Goal: Communication & Community: Answer question/provide support

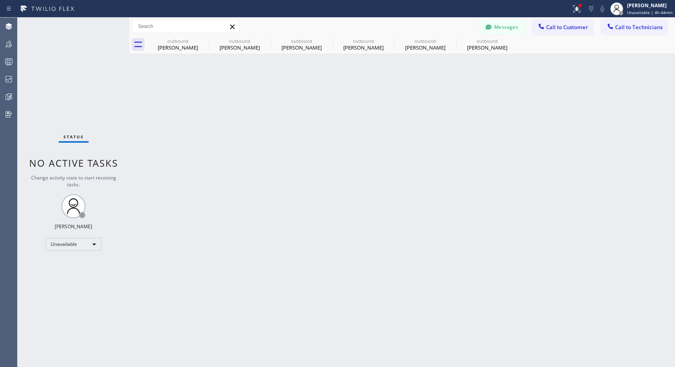
click at [556, 28] on span "Call to Customer" at bounding box center [567, 27] width 42 height 7
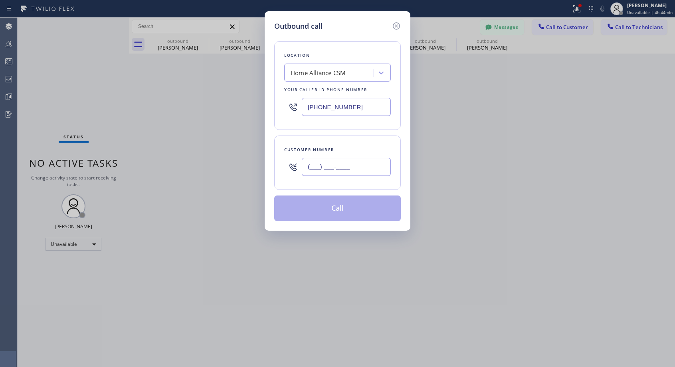
click at [336, 166] on input "(___) ___-____" at bounding box center [346, 167] width 89 height 18
paste input "630) 991-8178"
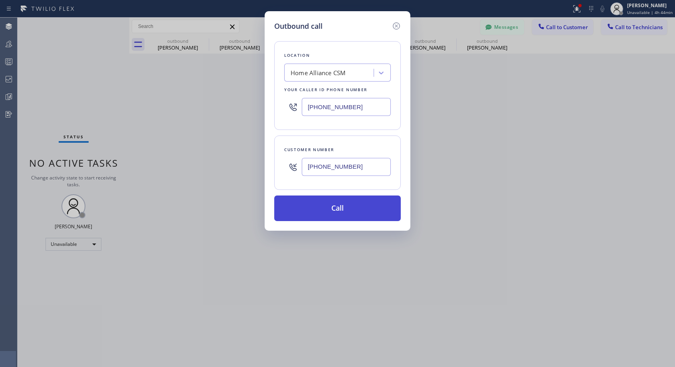
type input "[PHONE_NUMBER]"
click at [341, 205] on button "Call" at bounding box center [337, 208] width 127 height 26
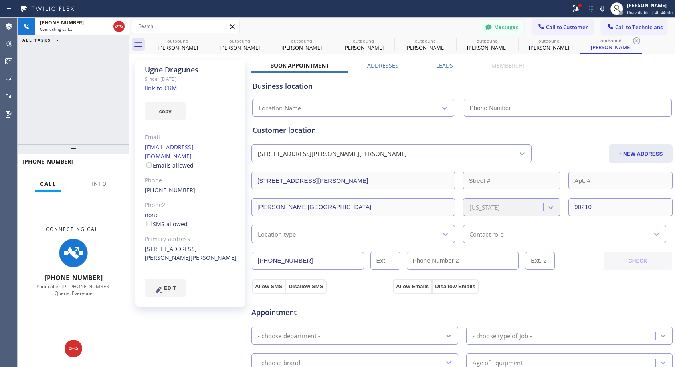
type input "[PHONE_NUMBER]"
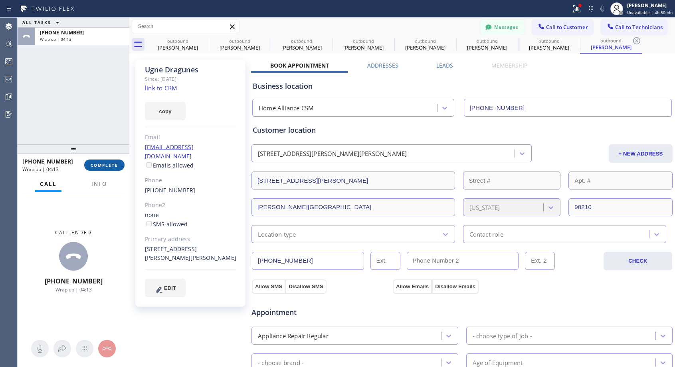
click at [105, 169] on button "COMPLETE" at bounding box center [104, 164] width 40 height 11
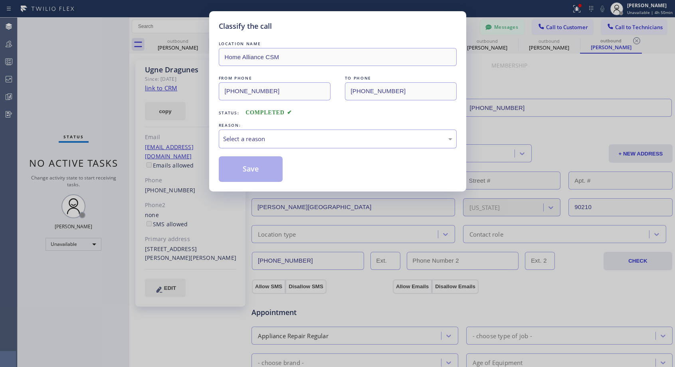
click at [304, 140] on div "Select a reason" at bounding box center [337, 138] width 229 height 9
click at [296, 134] on div "Not Booked - All other reasons" at bounding box center [337, 138] width 229 height 9
click at [256, 164] on button "Save" at bounding box center [251, 169] width 64 height 26
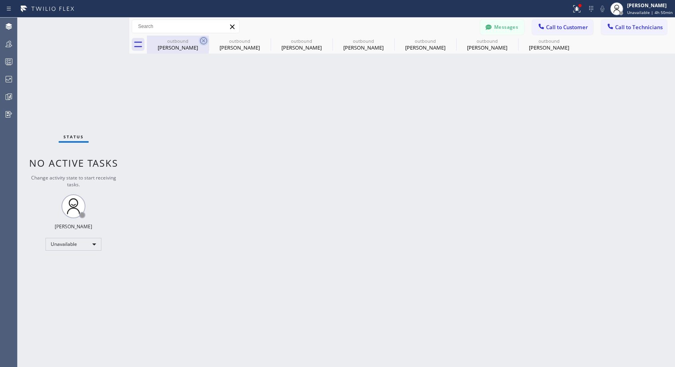
click at [204, 40] on icon at bounding box center [204, 41] width 10 height 10
click at [0, 0] on icon at bounding box center [0, 0] width 0 height 0
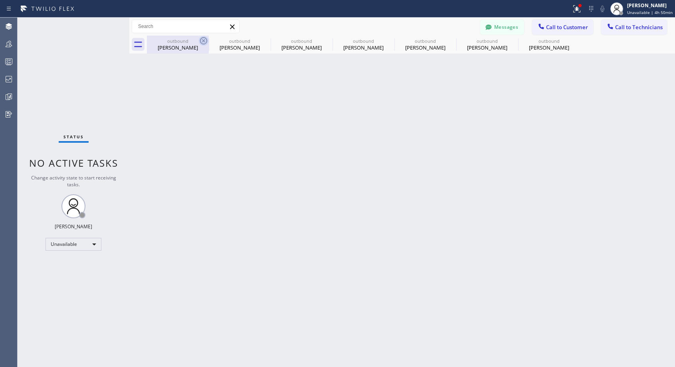
click at [0, 0] on icon at bounding box center [0, 0] width 0 height 0
click at [204, 40] on div "outbound [PERSON_NAME] outbound [PERSON_NAME] outbound [PERSON_NAME] outbound […" at bounding box center [411, 45] width 528 height 18
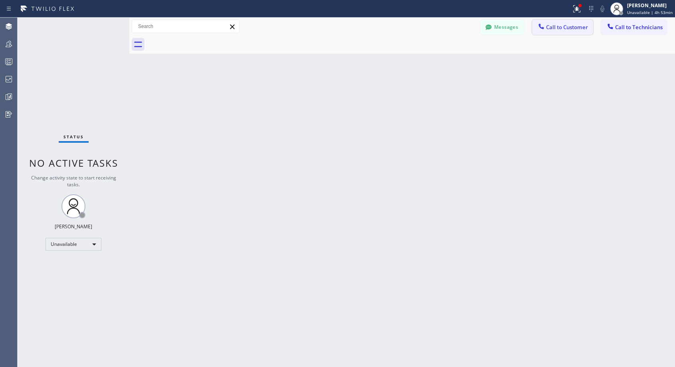
click at [556, 29] on span "Call to Customer" at bounding box center [567, 27] width 42 height 7
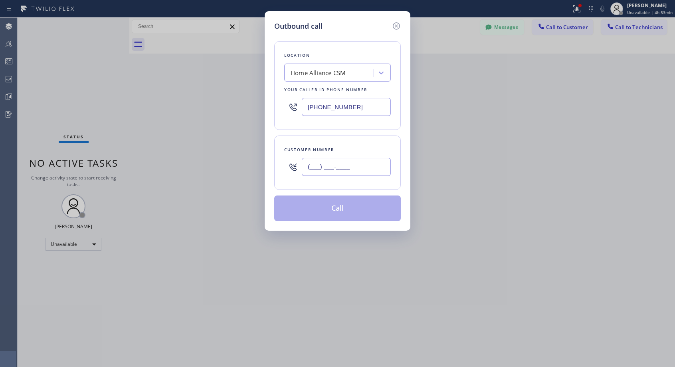
click at [313, 167] on input "(___) ___-____" at bounding box center [346, 167] width 89 height 18
paste input "206) 229-2046"
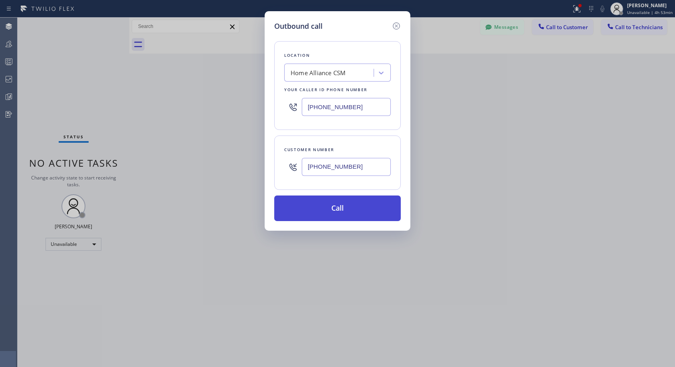
type input "[PHONE_NUMBER]"
click at [338, 210] on button "Call" at bounding box center [337, 208] width 127 height 26
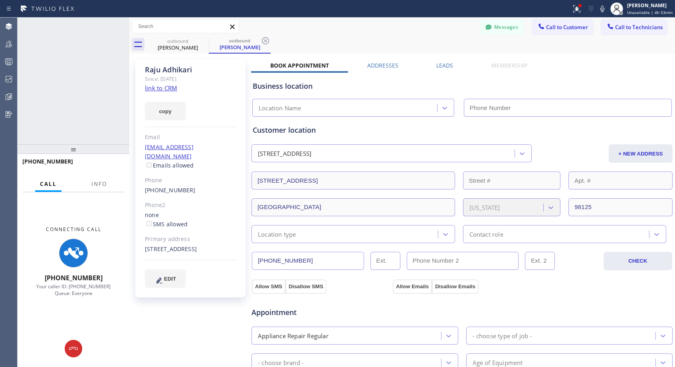
type input "[PHONE_NUMBER]"
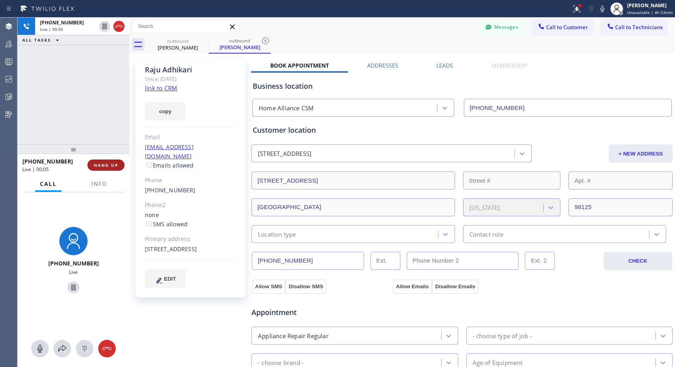
click at [117, 165] on span "HANG UP" at bounding box center [106, 165] width 24 height 6
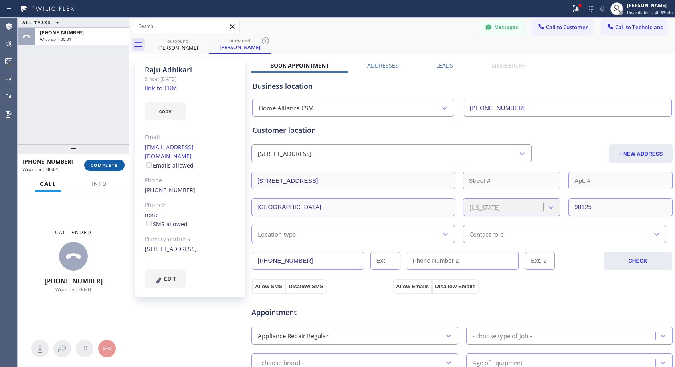
click at [107, 164] on span "COMPLETE" at bounding box center [105, 165] width 28 height 6
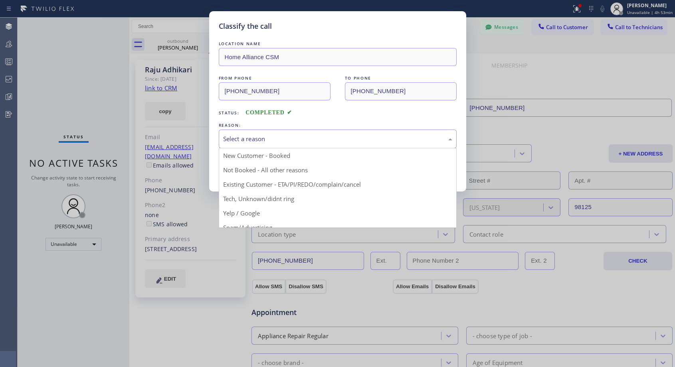
click at [276, 133] on div "Select a reason" at bounding box center [338, 138] width 238 height 19
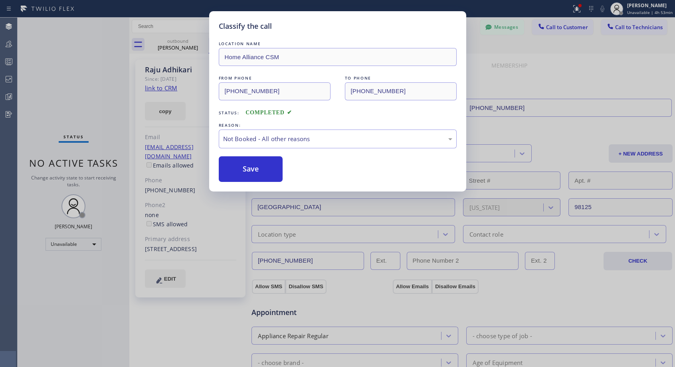
click at [245, 167] on button "Save" at bounding box center [251, 169] width 64 height 26
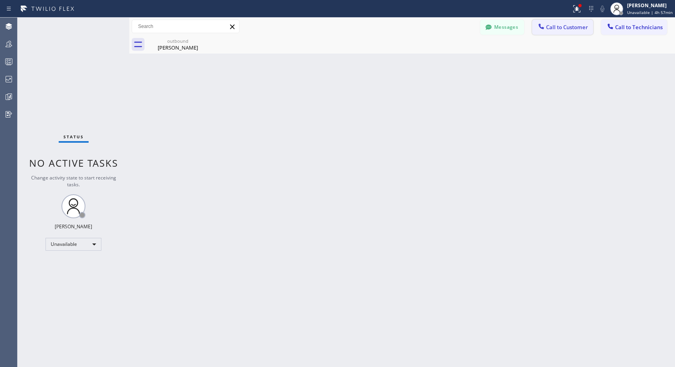
click at [551, 25] on span "Call to Customer" at bounding box center [567, 27] width 42 height 7
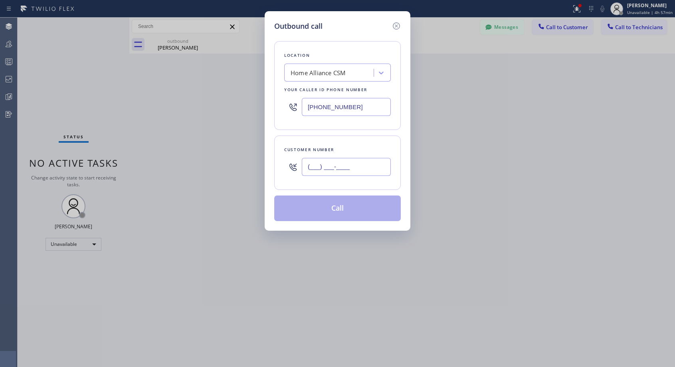
click at [314, 169] on input "(___) ___-____" at bounding box center [346, 167] width 89 height 18
paste input "310) 920-9326"
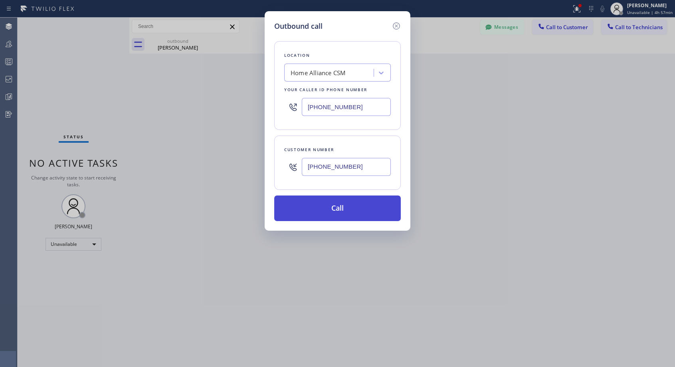
type input "[PHONE_NUMBER]"
click at [326, 209] on button "Call" at bounding box center [337, 208] width 127 height 26
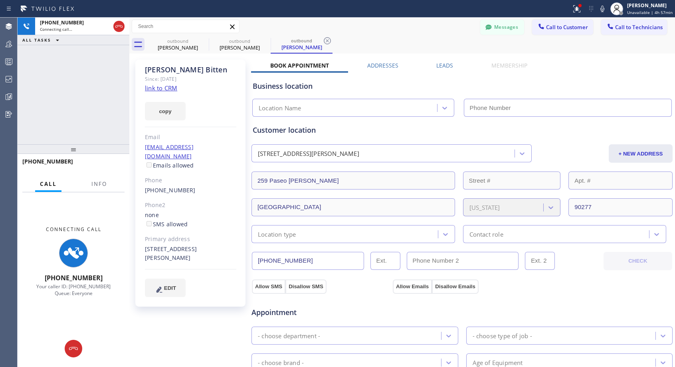
type input "[PHONE_NUMBER]"
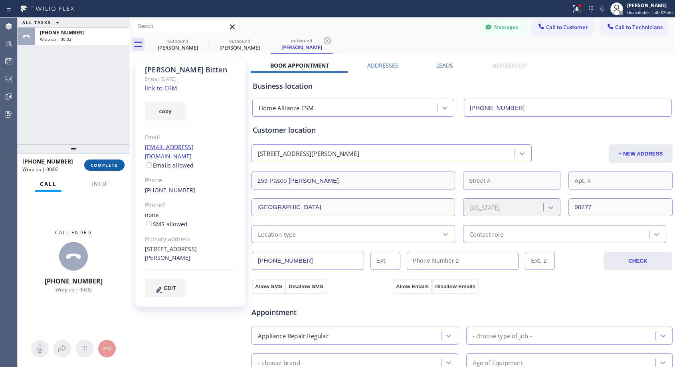
click at [111, 165] on span "COMPLETE" at bounding box center [105, 165] width 28 height 6
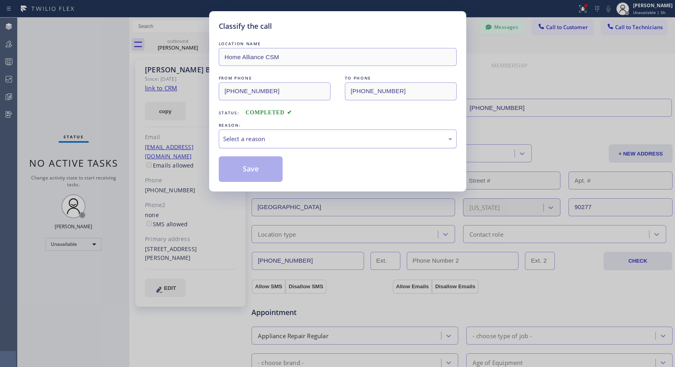
click at [272, 141] on div "Select a reason" at bounding box center [337, 138] width 229 height 9
click at [263, 167] on button "Save" at bounding box center [251, 169] width 64 height 26
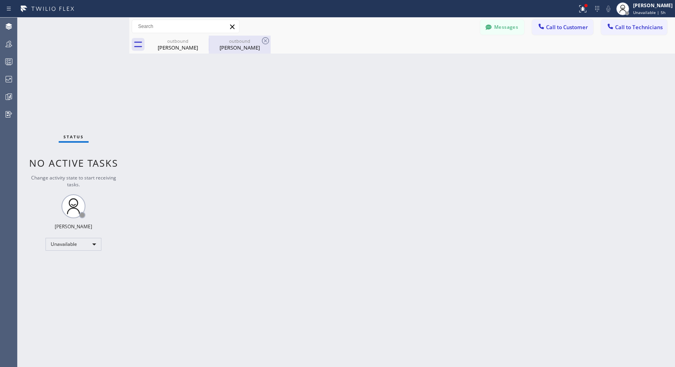
click at [229, 45] on div "[PERSON_NAME]" at bounding box center [240, 47] width 60 height 7
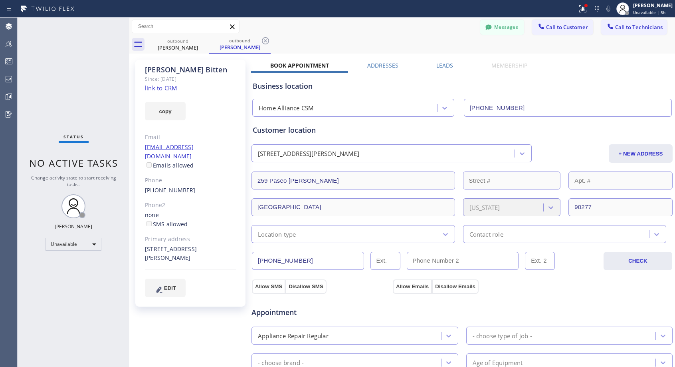
click at [163, 186] on link "[PHONE_NUMBER]" at bounding box center [170, 190] width 51 height 8
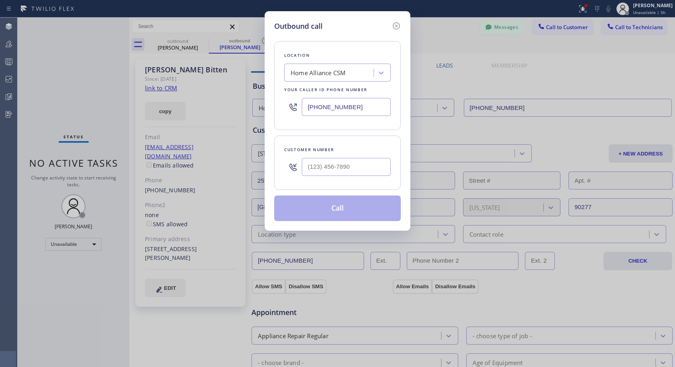
type input "[PHONE_NUMBER]"
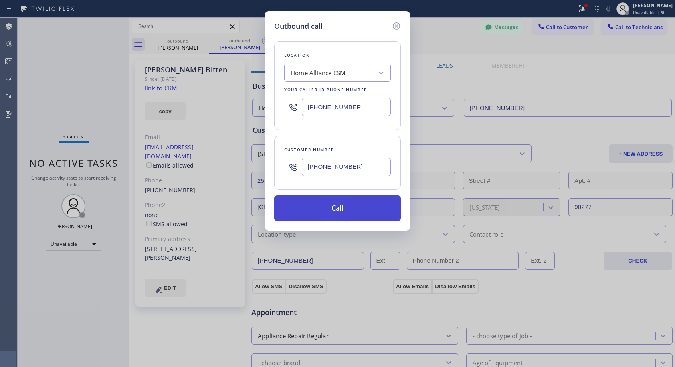
click at [317, 211] on button "Call" at bounding box center [337, 208] width 127 height 26
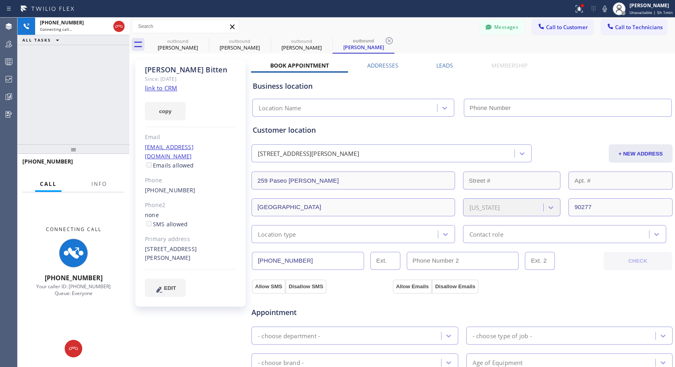
type input "[PHONE_NUMBER]"
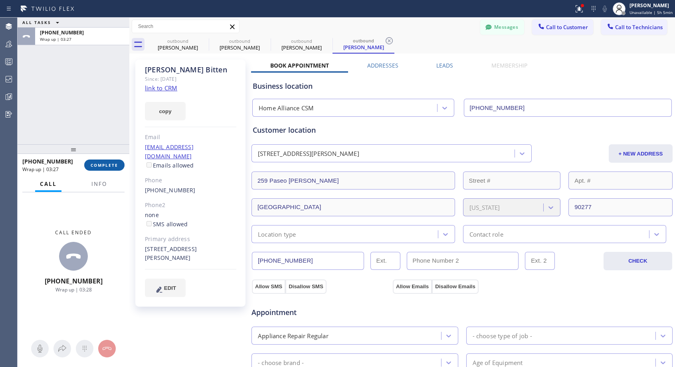
click at [97, 168] on button "COMPLETE" at bounding box center [104, 164] width 40 height 11
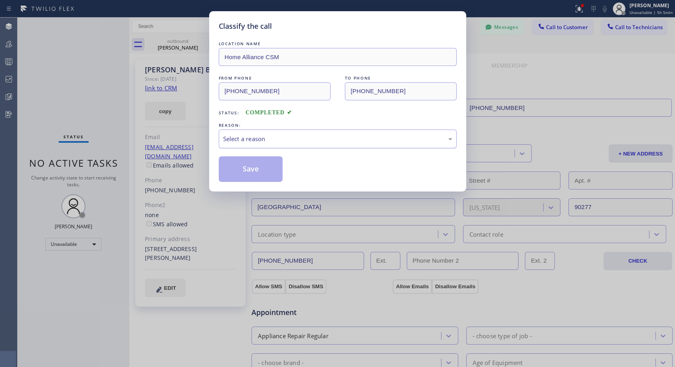
click at [295, 141] on div "Select a reason" at bounding box center [337, 138] width 229 height 9
click at [263, 164] on button "Save" at bounding box center [251, 169] width 64 height 26
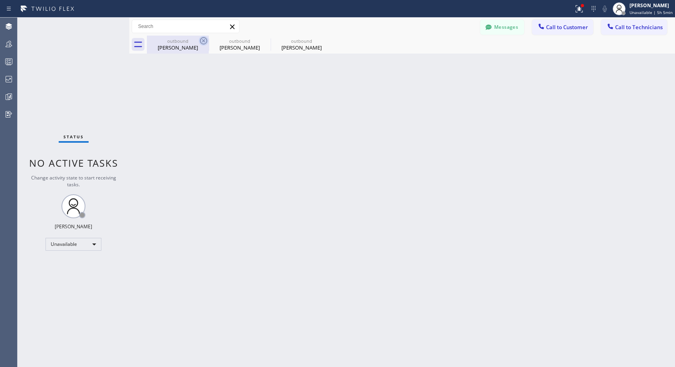
click at [203, 38] on icon at bounding box center [204, 41] width 10 height 10
click at [0, 0] on icon at bounding box center [0, 0] width 0 height 0
click at [203, 38] on div "outbound [PERSON_NAME] outbound [PERSON_NAME] Bitten outbound [PERSON_NAME] Bit…" at bounding box center [411, 45] width 528 height 18
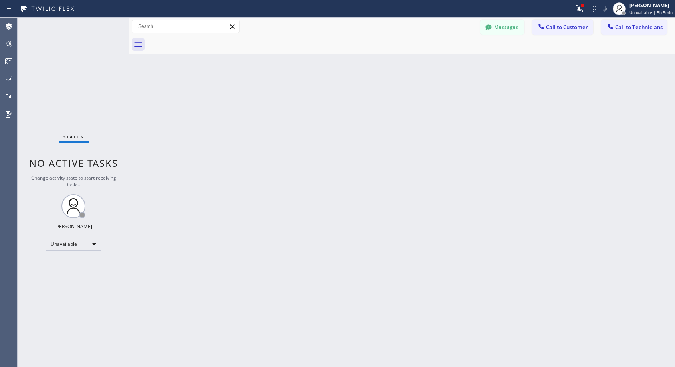
click at [203, 38] on div at bounding box center [411, 45] width 528 height 18
click at [562, 25] on span "Call to Customer" at bounding box center [567, 27] width 42 height 7
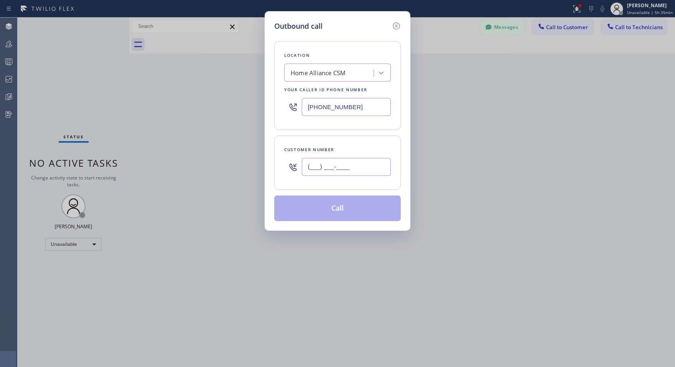
click at [329, 164] on input "(___) ___-____" at bounding box center [346, 167] width 89 height 18
paste input "650) 888-7579"
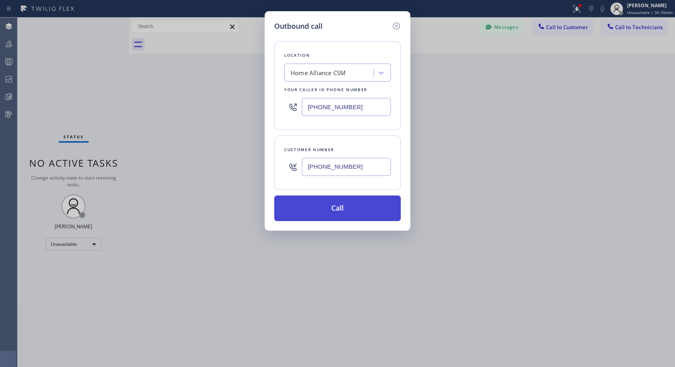
type input "[PHONE_NUMBER]"
click at [340, 207] on button "Call" at bounding box center [337, 208] width 127 height 26
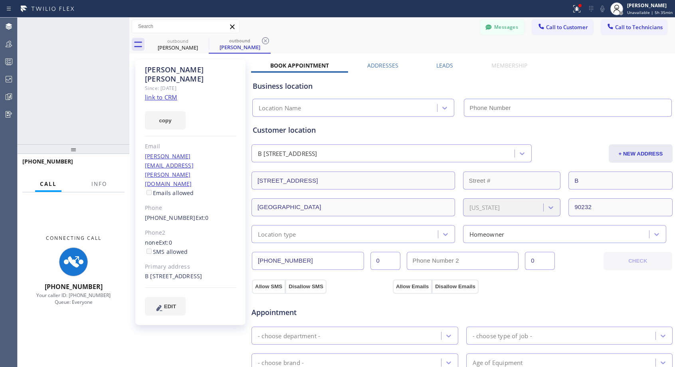
type input "[PHONE_NUMBER]"
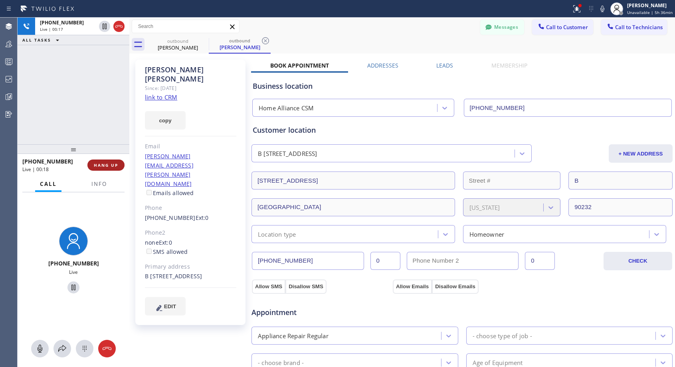
click at [105, 167] on span "HANG UP" at bounding box center [106, 165] width 24 height 6
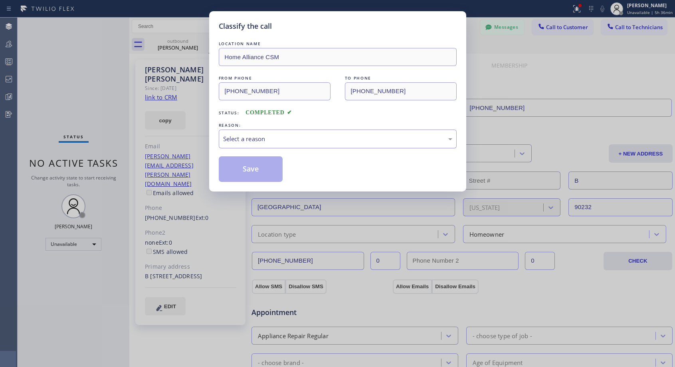
click at [286, 133] on div "Select a reason" at bounding box center [338, 138] width 238 height 19
click at [258, 169] on button "Save" at bounding box center [251, 169] width 64 height 26
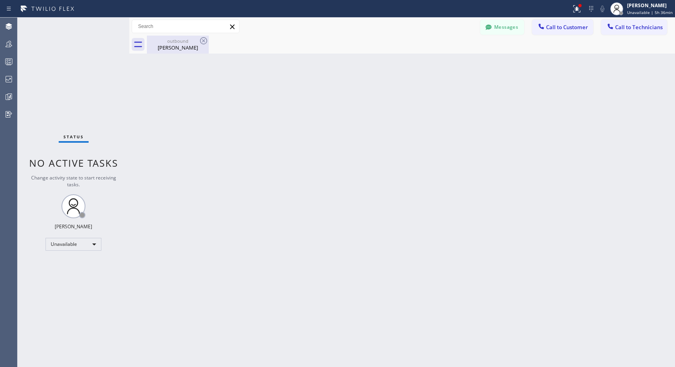
click at [169, 43] on div "outbound" at bounding box center [178, 41] width 60 height 6
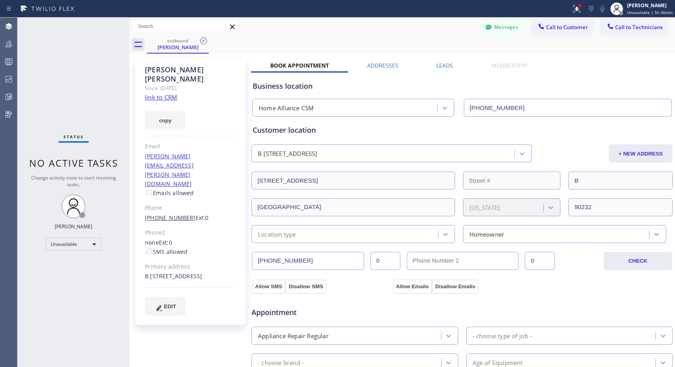
click at [174, 214] on link "[PHONE_NUMBER]" at bounding box center [170, 218] width 51 height 8
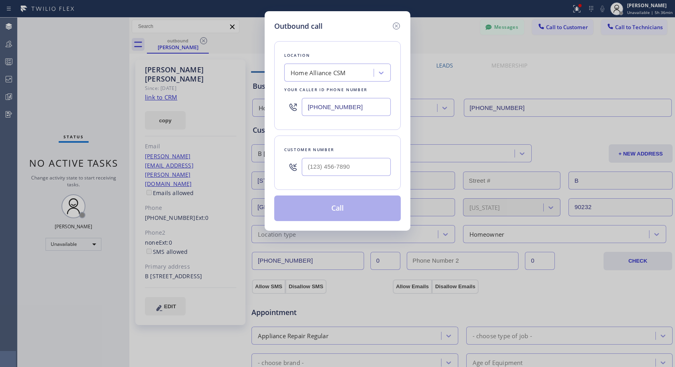
type input "[PHONE_NUMBER]"
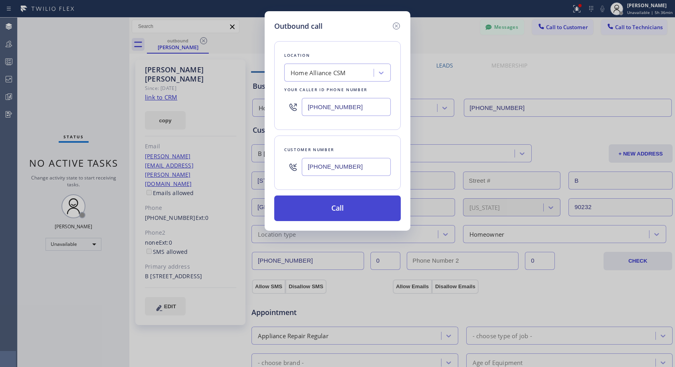
click at [321, 210] on button "Call" at bounding box center [337, 208] width 127 height 26
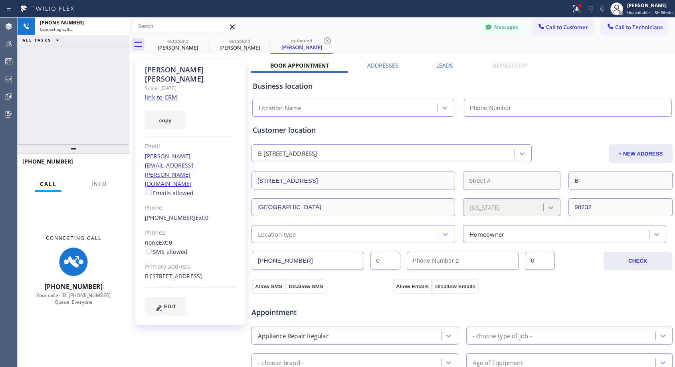
type input "[PHONE_NUMBER]"
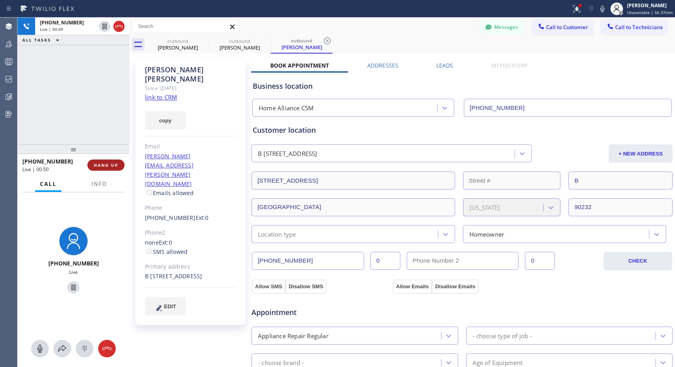
click at [114, 160] on button "HANG UP" at bounding box center [105, 164] width 37 height 11
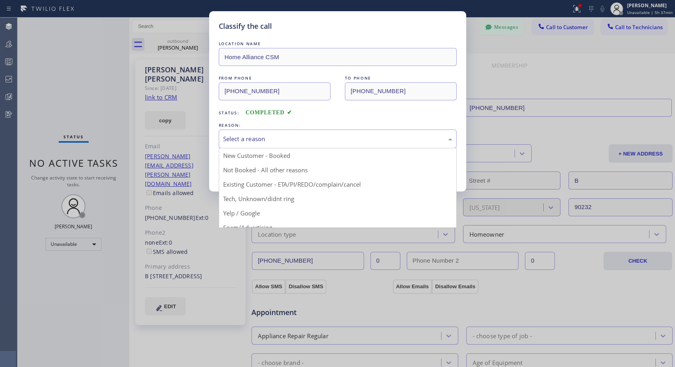
click at [253, 138] on div "Select a reason" at bounding box center [337, 138] width 229 height 9
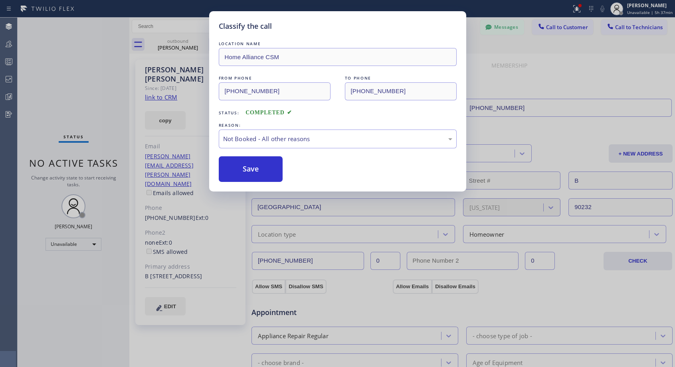
click at [240, 171] on button "Save" at bounding box center [251, 169] width 64 height 26
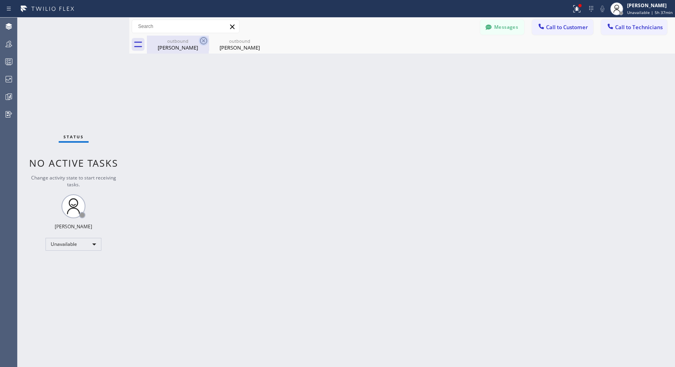
click at [204, 40] on icon at bounding box center [204, 41] width 10 height 10
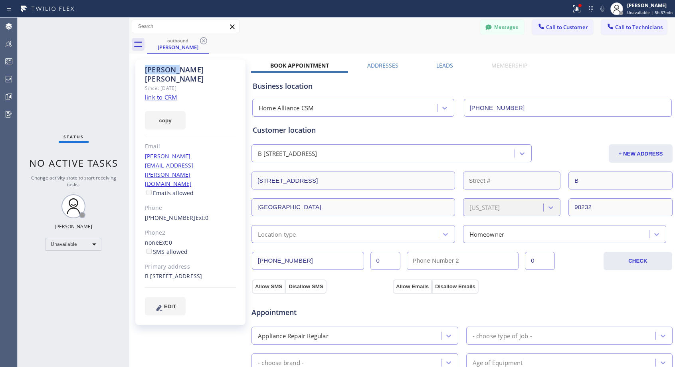
click at [204, 40] on icon at bounding box center [204, 41] width 10 height 10
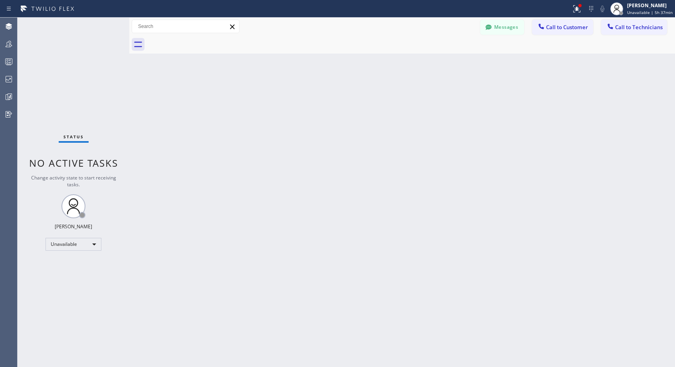
click at [204, 40] on div at bounding box center [411, 45] width 528 height 18
click at [550, 24] on span "Call to Customer" at bounding box center [567, 27] width 42 height 7
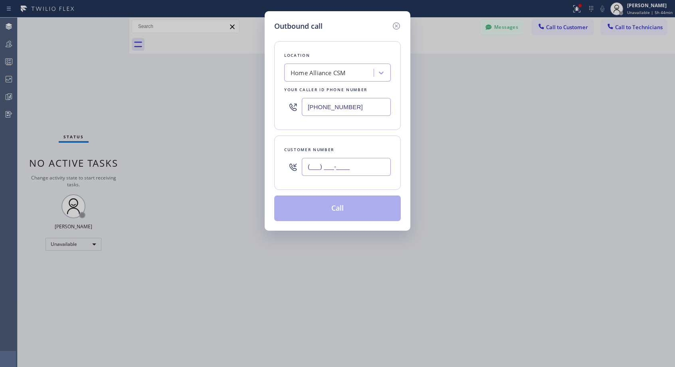
click at [358, 167] on input "(___) ___-____" at bounding box center [346, 167] width 89 height 18
paste input "310) 922-1145"
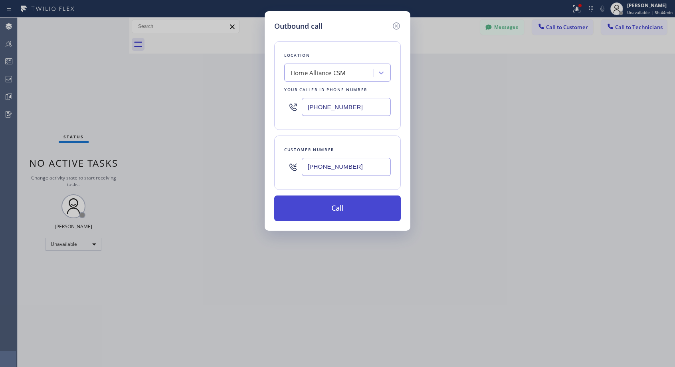
type input "[PHONE_NUMBER]"
click at [351, 209] on button "Call" at bounding box center [337, 208] width 127 height 26
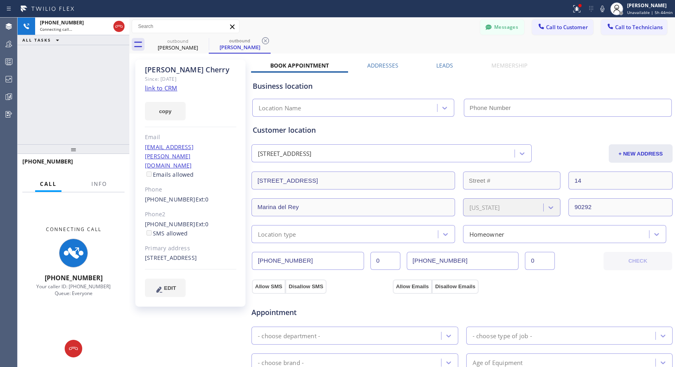
type input "[PHONE_NUMBER]"
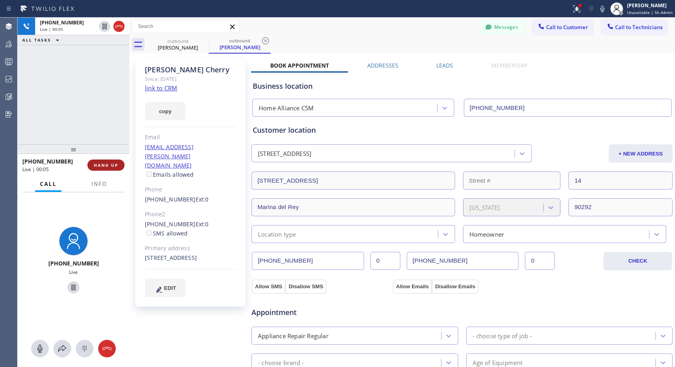
click at [119, 164] on button "HANG UP" at bounding box center [105, 164] width 37 height 11
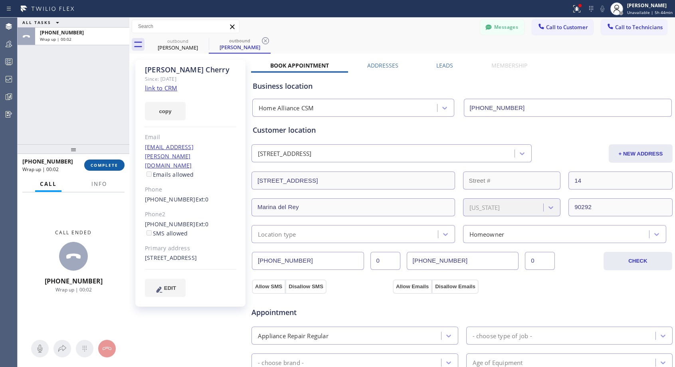
click at [119, 164] on button "COMPLETE" at bounding box center [104, 164] width 40 height 11
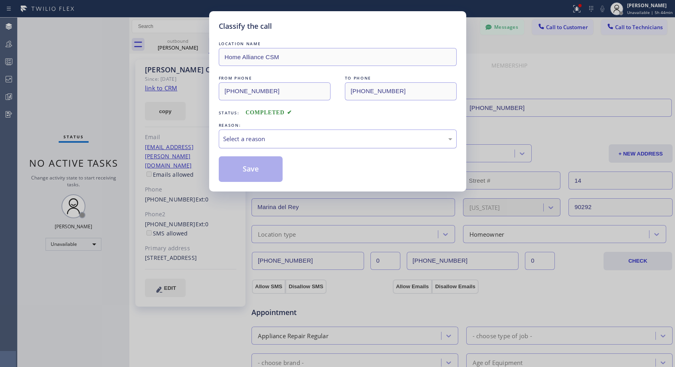
click at [356, 144] on div "Select a reason" at bounding box center [338, 138] width 238 height 19
click at [270, 166] on button "Save" at bounding box center [251, 169] width 64 height 26
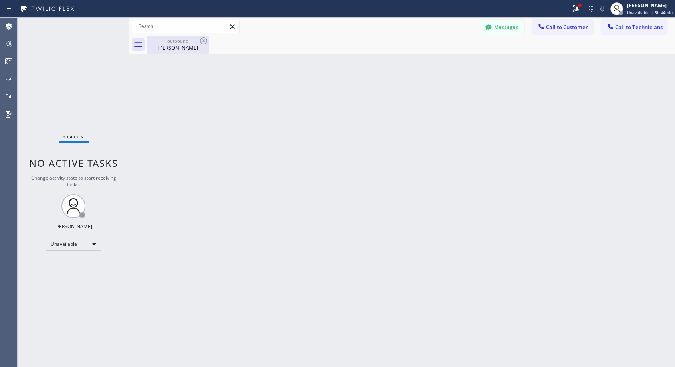
click at [179, 52] on div "outbound [PERSON_NAME]" at bounding box center [178, 45] width 60 height 18
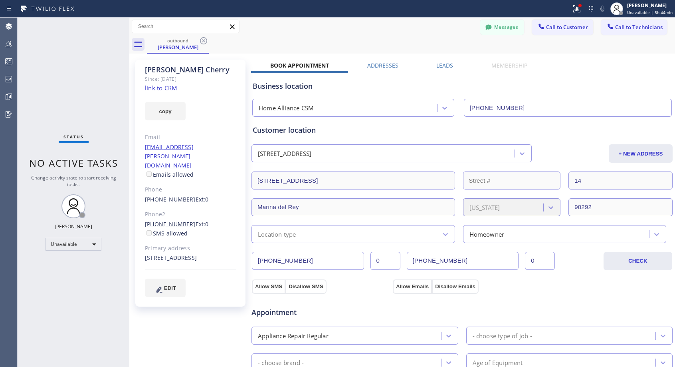
click at [167, 220] on link "[PHONE_NUMBER]" at bounding box center [170, 224] width 51 height 8
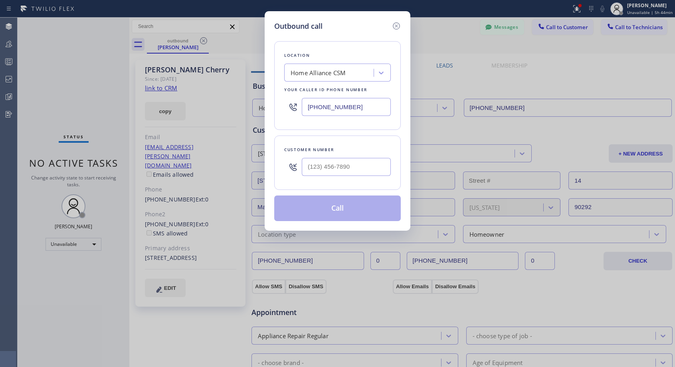
type input "[PHONE_NUMBER]"
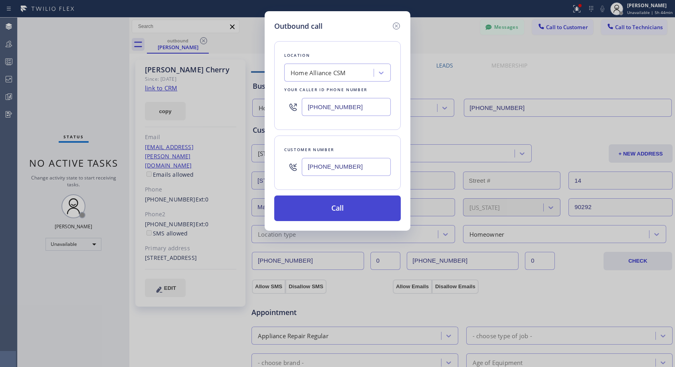
click at [338, 205] on button "Call" at bounding box center [337, 208] width 127 height 26
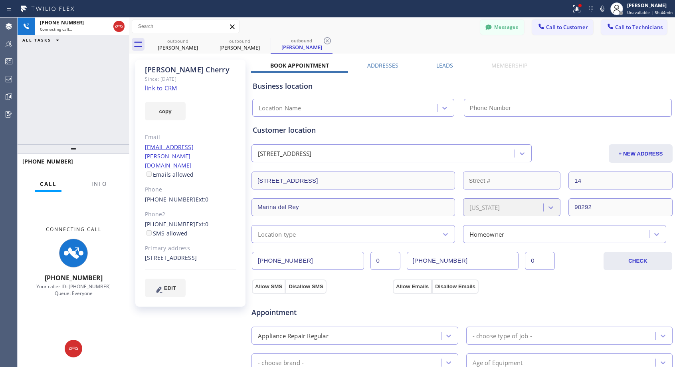
type input "[PHONE_NUMBER]"
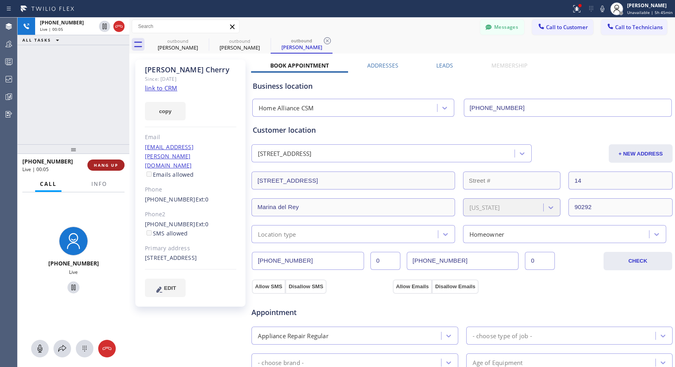
click at [111, 164] on span "HANG UP" at bounding box center [106, 165] width 24 height 6
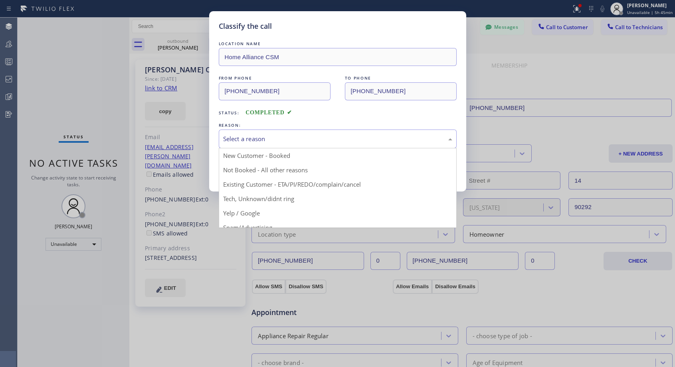
click at [252, 135] on div "Select a reason" at bounding box center [337, 138] width 229 height 9
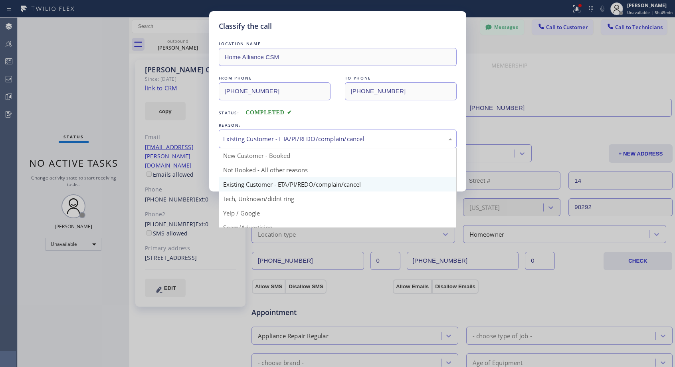
click at [260, 147] on div "Existing Customer - ETA/PI/REDO/complain/cancel" at bounding box center [338, 138] width 238 height 19
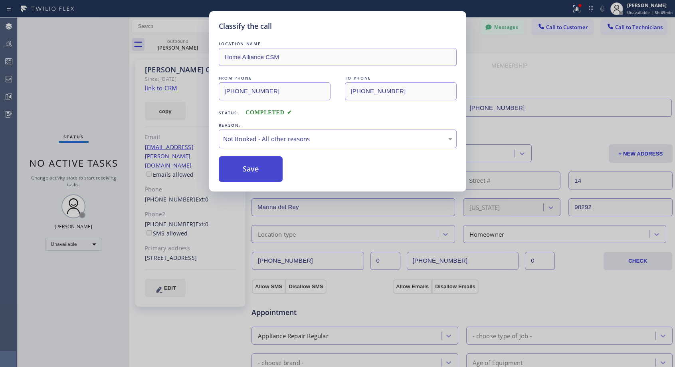
click at [247, 171] on button "Save" at bounding box center [251, 169] width 64 height 26
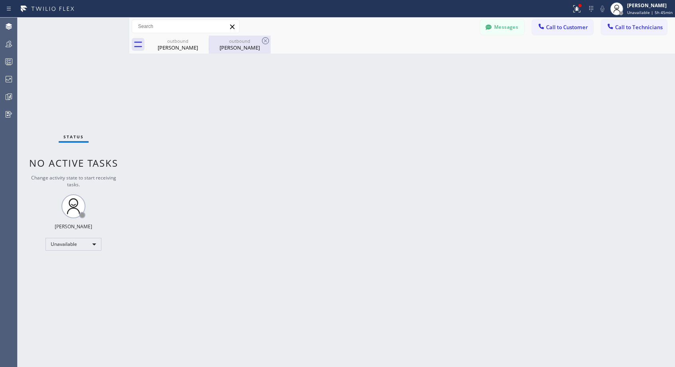
click at [232, 45] on div "[PERSON_NAME]" at bounding box center [240, 47] width 60 height 7
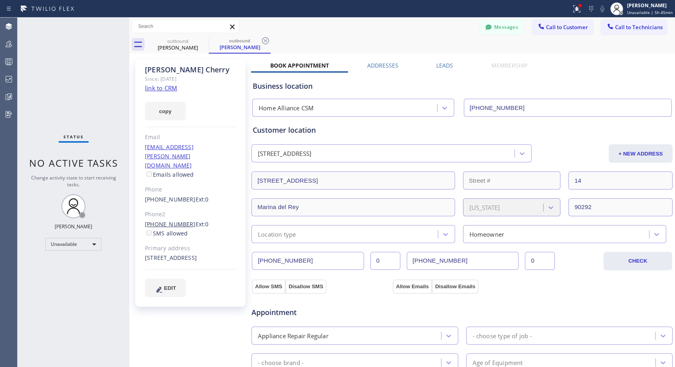
click at [160, 220] on link "[PHONE_NUMBER]" at bounding box center [170, 224] width 51 height 8
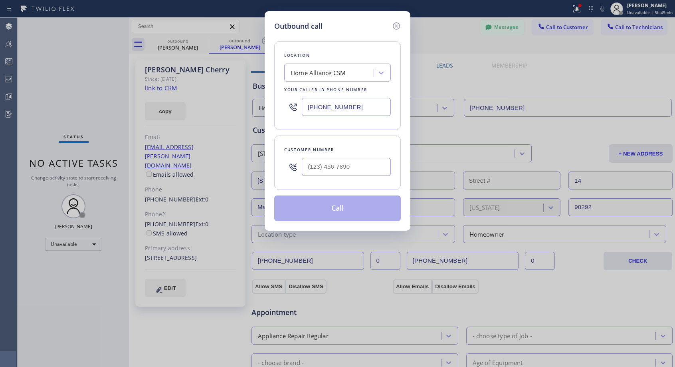
type input "[PHONE_NUMBER]"
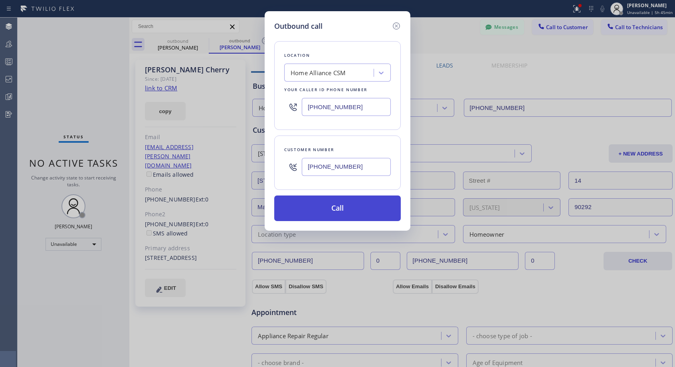
click at [330, 210] on button "Call" at bounding box center [337, 208] width 127 height 26
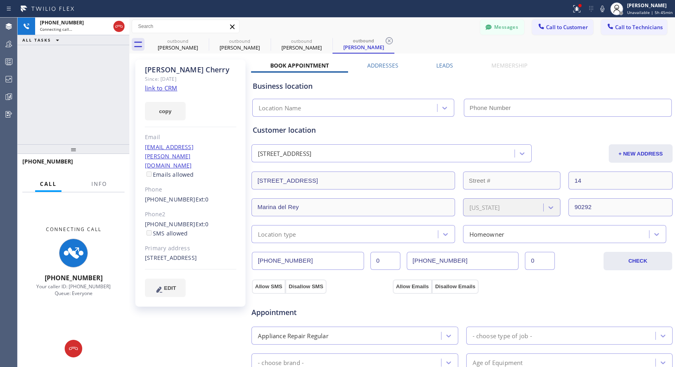
type input "[PHONE_NUMBER]"
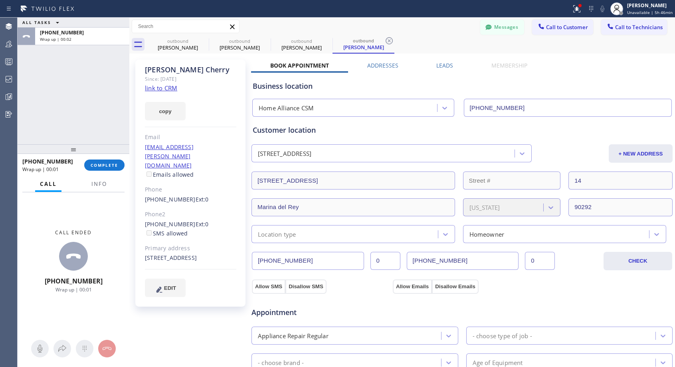
click at [99, 171] on div "[PHONE_NUMBER] Wrap up | 00:01 COMPLETE" at bounding box center [73, 165] width 102 height 21
click at [102, 167] on span "COMPLETE" at bounding box center [105, 165] width 28 height 6
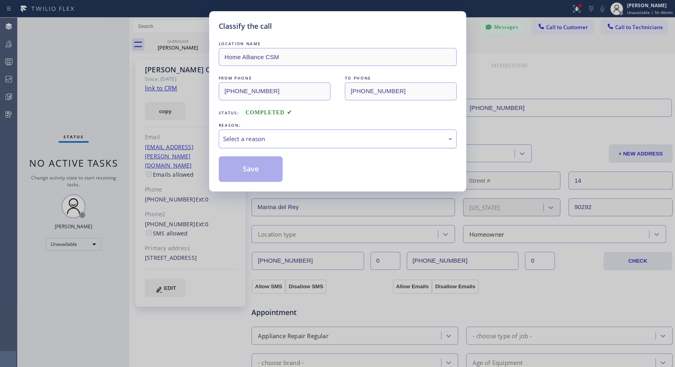
click at [263, 140] on div "Select a reason" at bounding box center [337, 138] width 229 height 9
click at [245, 169] on button "Save" at bounding box center [251, 169] width 64 height 26
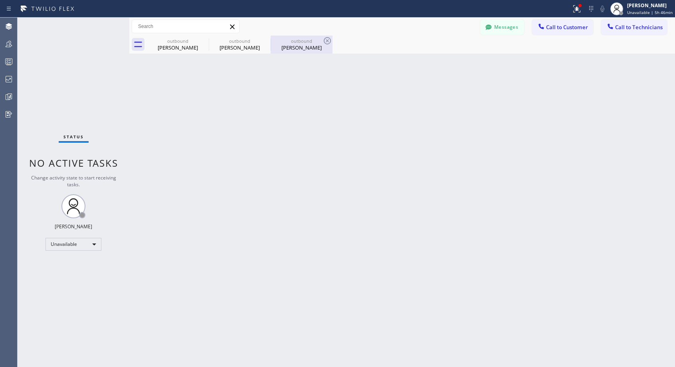
click at [304, 47] on div "[PERSON_NAME]" at bounding box center [302, 47] width 60 height 7
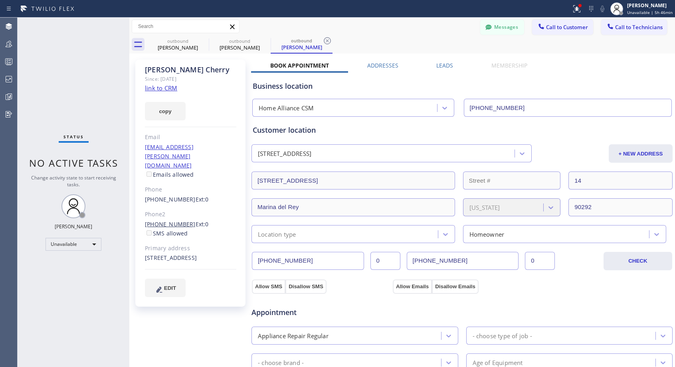
click at [182, 220] on link "[PHONE_NUMBER]" at bounding box center [170, 224] width 51 height 8
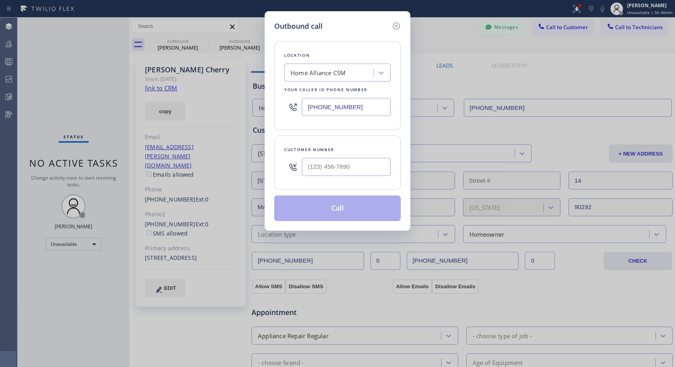
type input "[PHONE_NUMBER]"
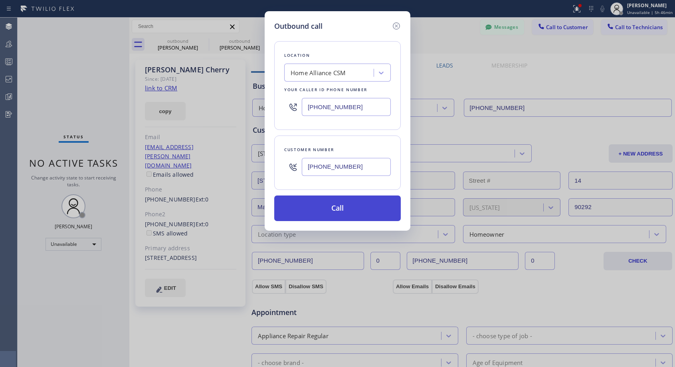
click at [327, 207] on button "Call" at bounding box center [337, 208] width 127 height 26
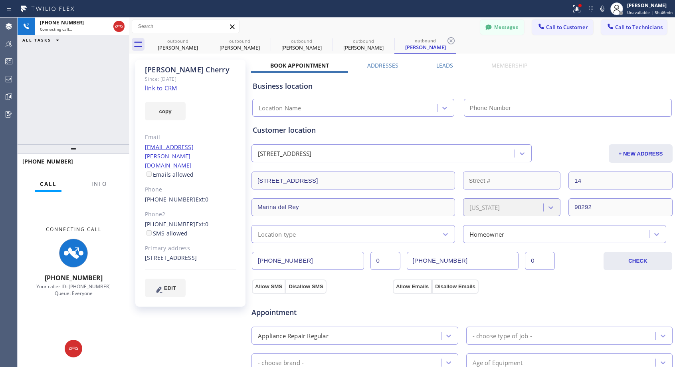
type input "[PHONE_NUMBER]"
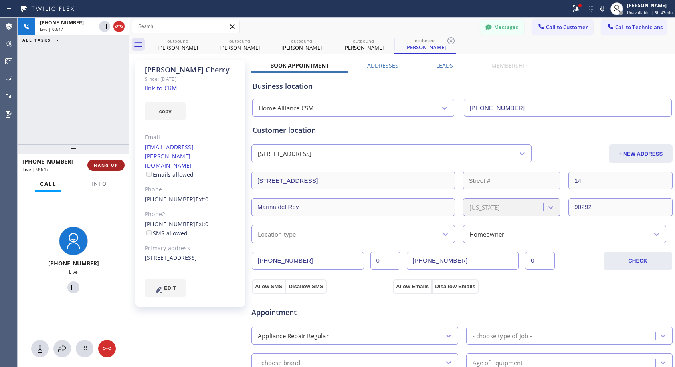
click at [106, 165] on span "HANG UP" at bounding box center [106, 165] width 24 height 6
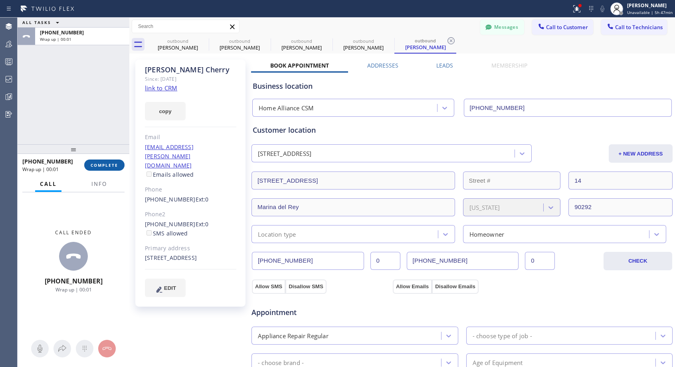
click at [106, 165] on span "COMPLETE" at bounding box center [105, 165] width 28 height 6
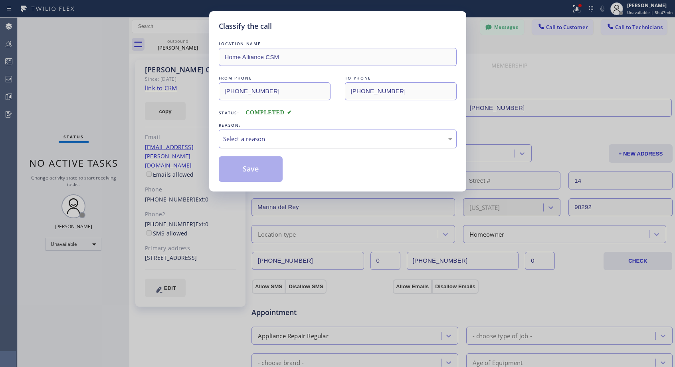
click at [328, 135] on div "Select a reason" at bounding box center [337, 138] width 229 height 9
click at [246, 168] on button "Save" at bounding box center [251, 169] width 64 height 26
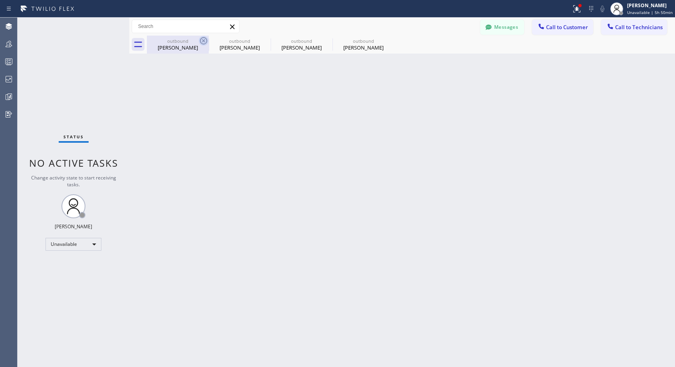
click at [203, 38] on icon at bounding box center [203, 40] width 7 height 7
click at [0, 0] on icon at bounding box center [0, 0] width 0 height 0
click at [561, 28] on span "Call to Customer" at bounding box center [567, 27] width 42 height 7
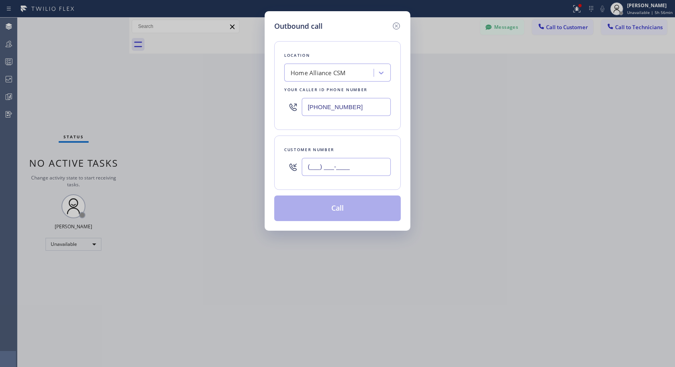
click at [316, 159] on input "(___) ___-____" at bounding box center [346, 167] width 89 height 18
paste input "949) 742-0748"
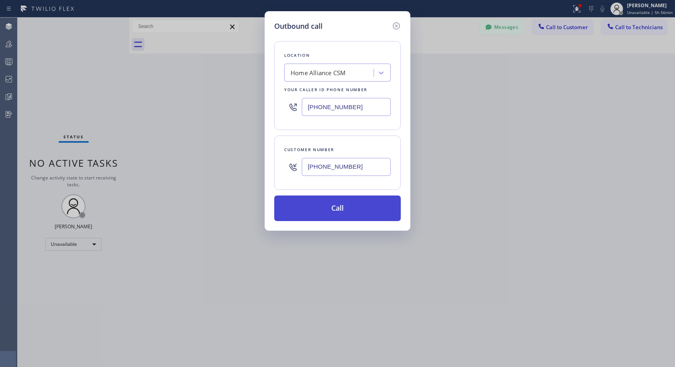
type input "[PHONE_NUMBER]"
click at [346, 208] on button "Call" at bounding box center [337, 208] width 127 height 26
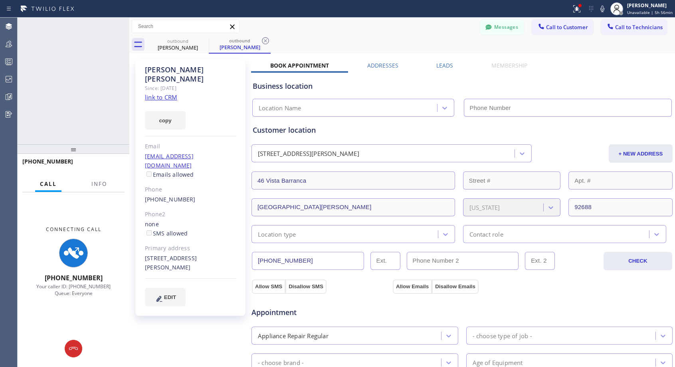
type input "[PHONE_NUMBER]"
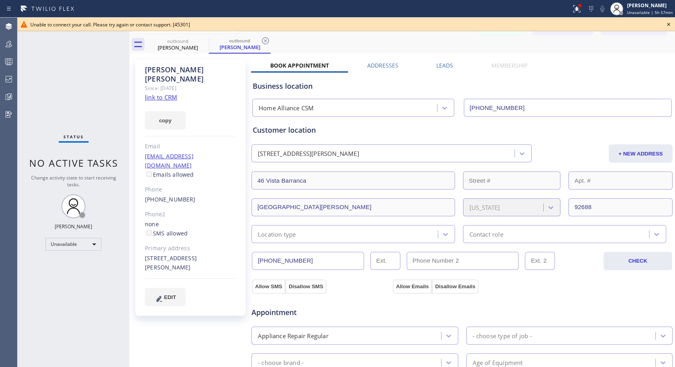
click at [668, 24] on icon at bounding box center [669, 25] width 10 height 10
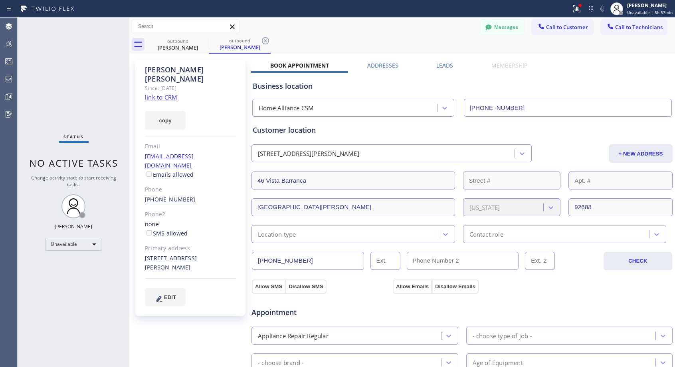
click at [166, 195] on link "[PHONE_NUMBER]" at bounding box center [170, 199] width 51 height 8
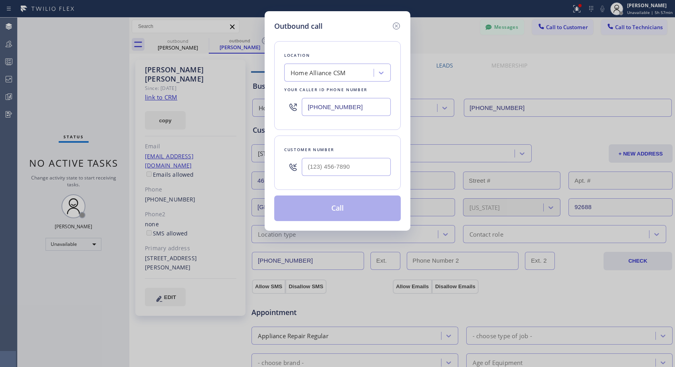
type input "[PHONE_NUMBER]"
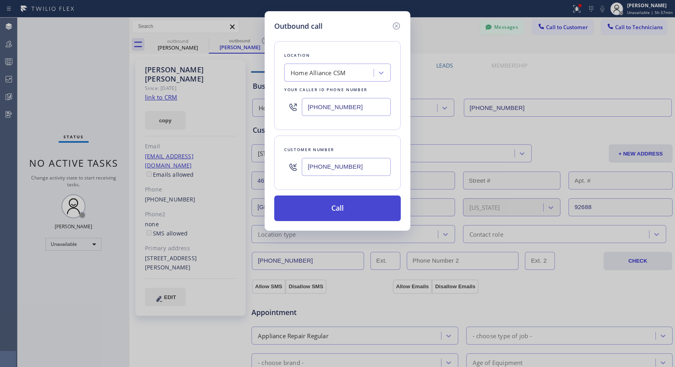
click at [322, 205] on button "Call" at bounding box center [337, 208] width 127 height 26
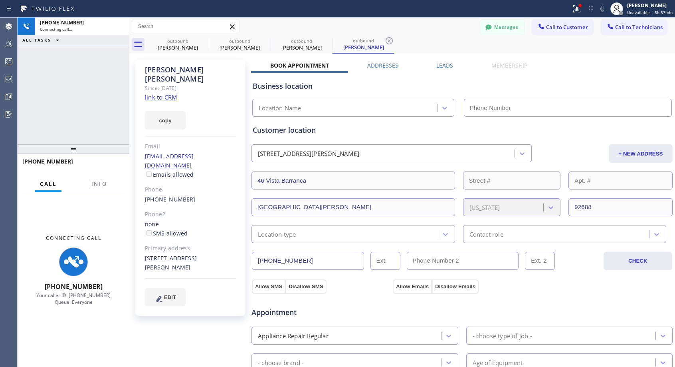
type input "[PHONE_NUMBER]"
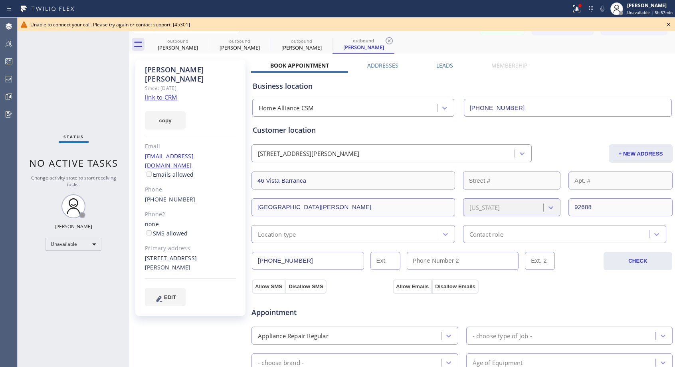
click at [164, 195] on link "[PHONE_NUMBER]" at bounding box center [170, 199] width 51 height 8
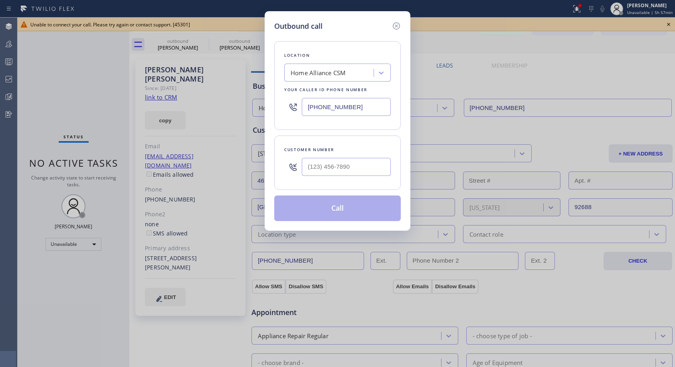
type input "[PHONE_NUMBER]"
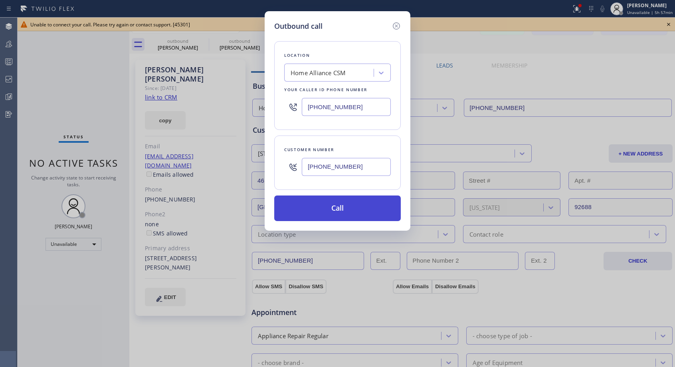
click at [324, 202] on button "Call" at bounding box center [337, 208] width 127 height 26
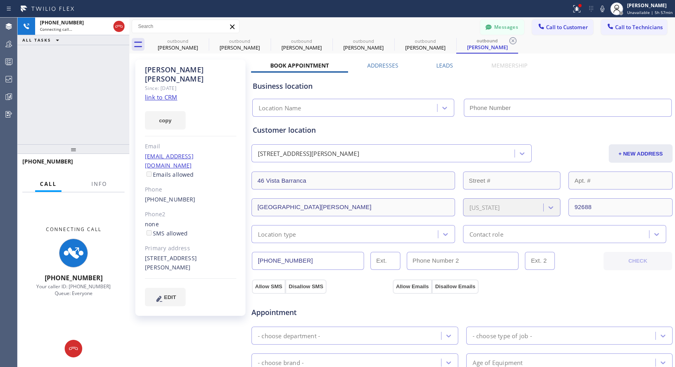
type input "[PHONE_NUMBER]"
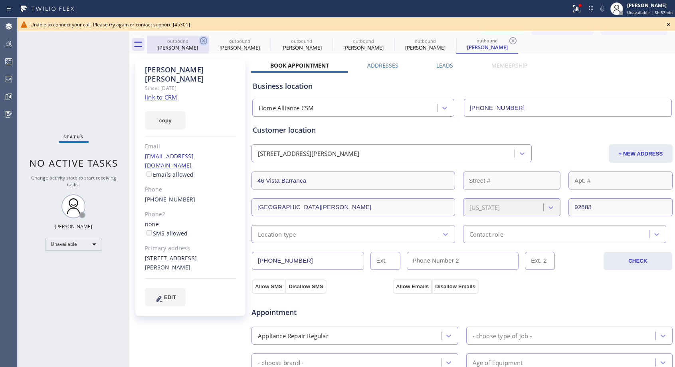
click at [204, 41] on icon at bounding box center [203, 40] width 7 height 7
click at [0, 0] on icon at bounding box center [0, 0] width 0 height 0
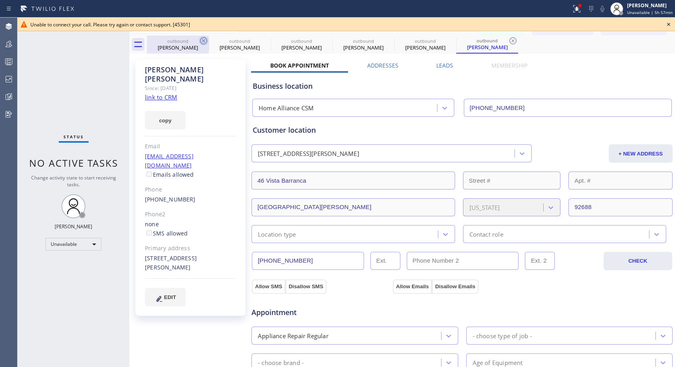
click at [510, 41] on icon at bounding box center [513, 40] width 7 height 7
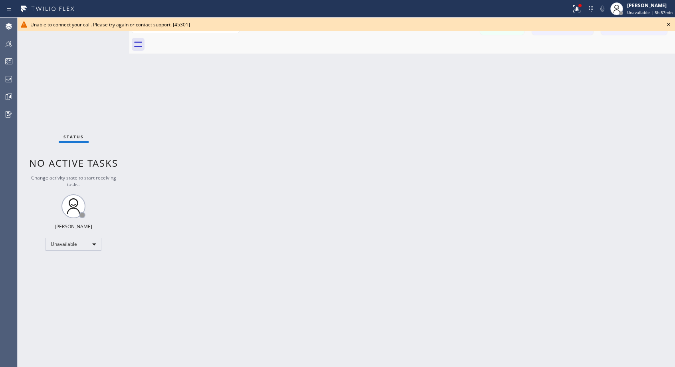
click at [204, 41] on div at bounding box center [411, 45] width 528 height 18
